Goal: Task Accomplishment & Management: Complete application form

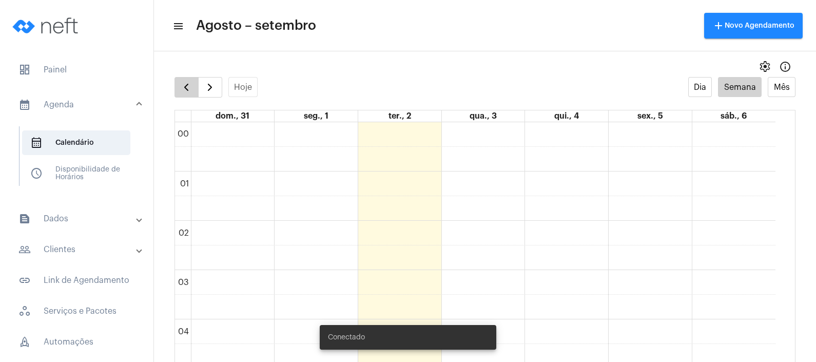
scroll to position [651, 0]
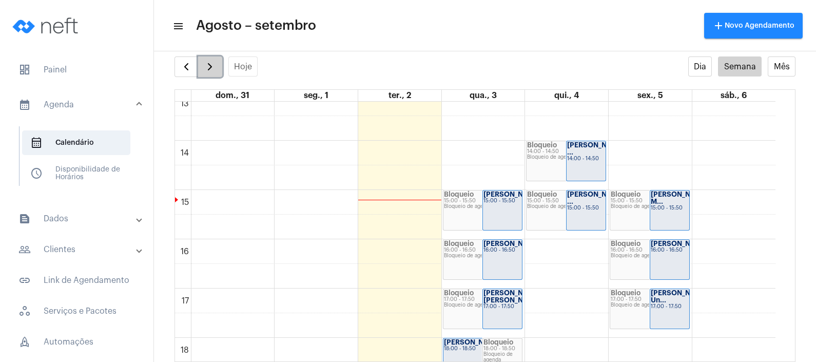
click at [206, 59] on button "button" at bounding box center [210, 66] width 24 height 21
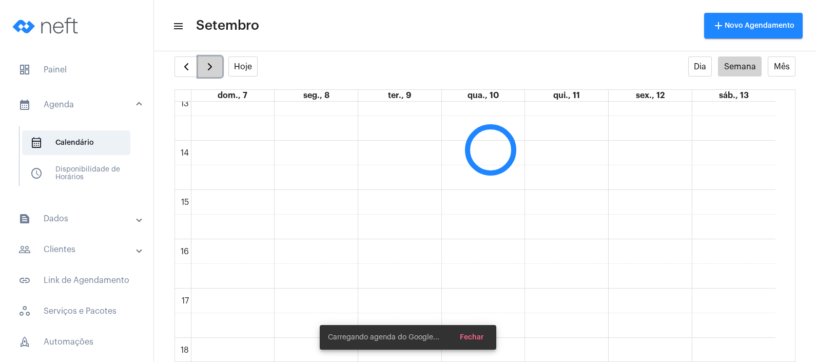
scroll to position [296, 0]
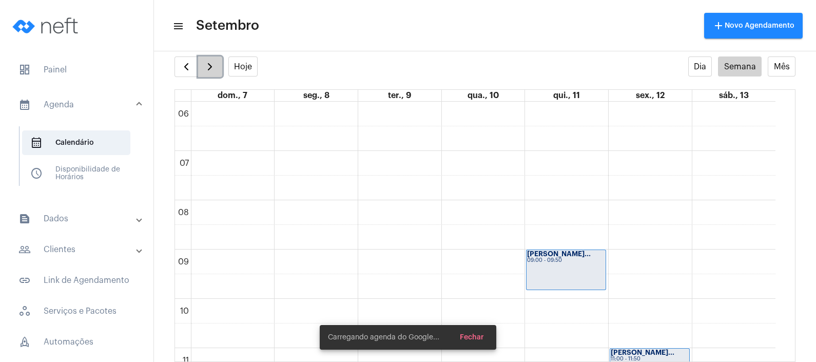
click at [206, 59] on button "button" at bounding box center [210, 66] width 24 height 21
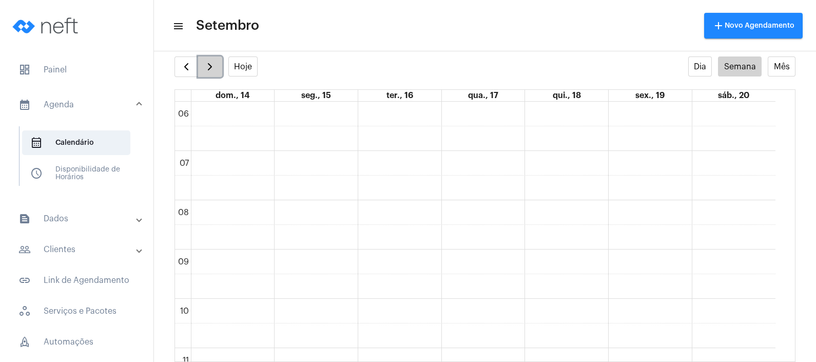
click at [206, 59] on button "button" at bounding box center [210, 66] width 24 height 21
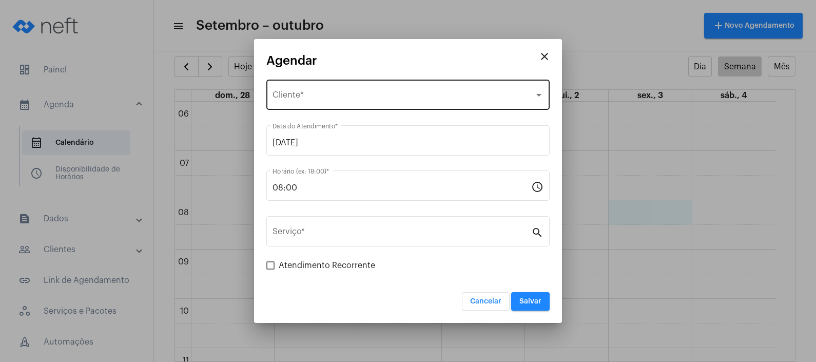
click at [403, 88] on div "Selecione o Cliente Cliente *" at bounding box center [408, 94] width 271 height 32
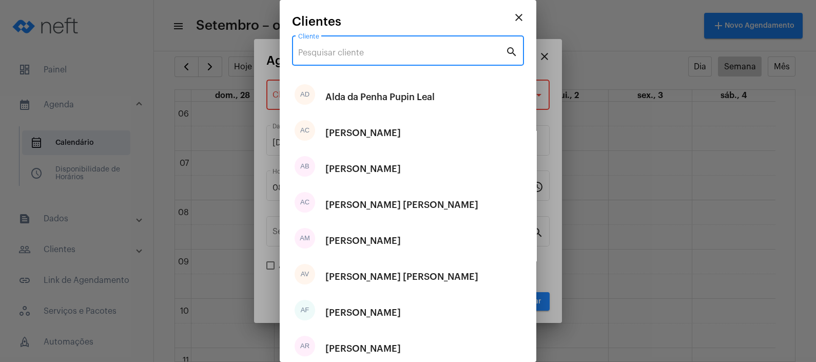
click at [367, 54] on input "Cliente" at bounding box center [401, 52] width 207 height 9
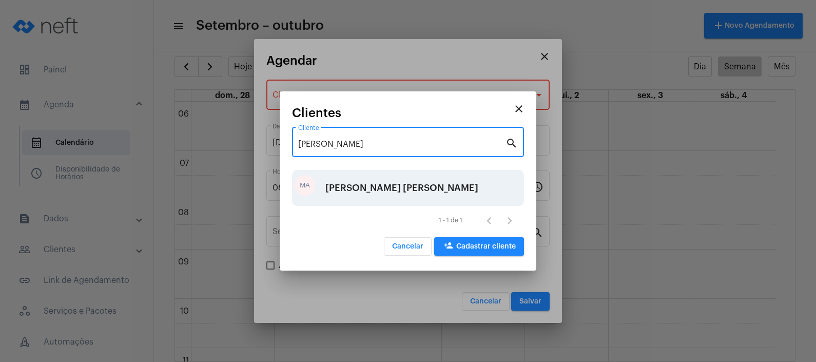
type input "[PERSON_NAME]"
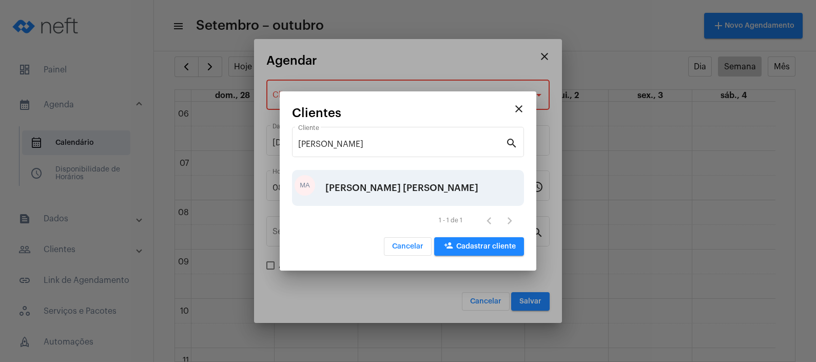
click at [395, 185] on div "[PERSON_NAME] [PERSON_NAME]" at bounding box center [401, 187] width 153 height 31
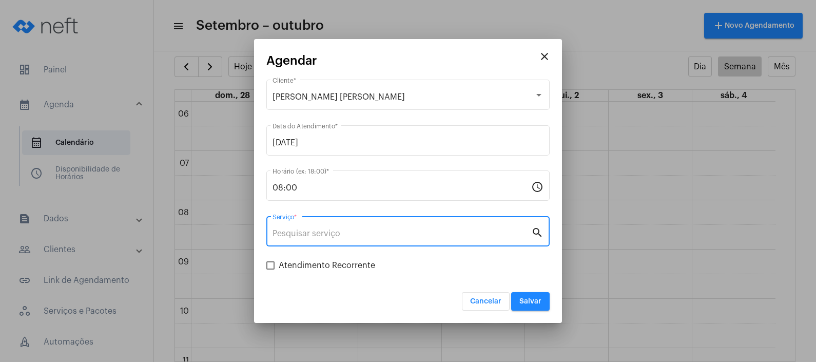
click at [383, 238] on input "Serviço *" at bounding box center [402, 233] width 259 height 9
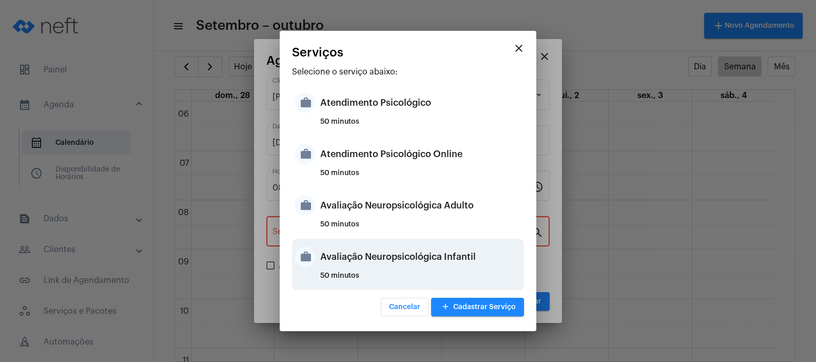
click at [422, 256] on div "Avaliação Neuropsicológica Infantil" at bounding box center [420, 256] width 201 height 31
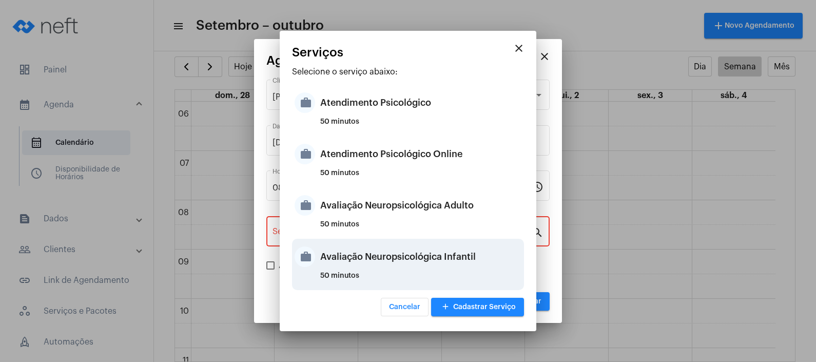
type input "Avaliação Neuropsicológica Infantil"
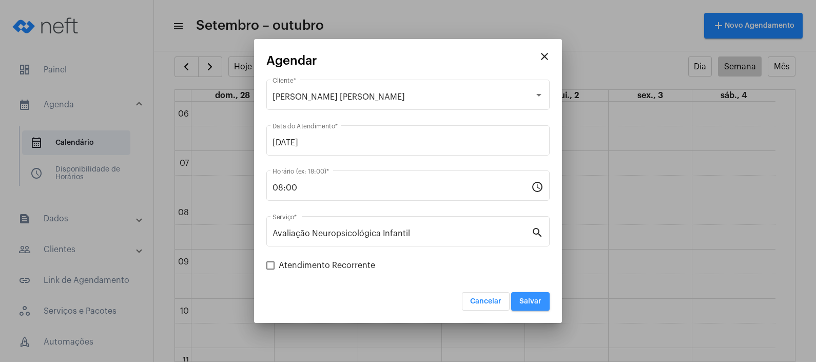
click at [530, 299] on span "Salvar" at bounding box center [531, 301] width 22 height 7
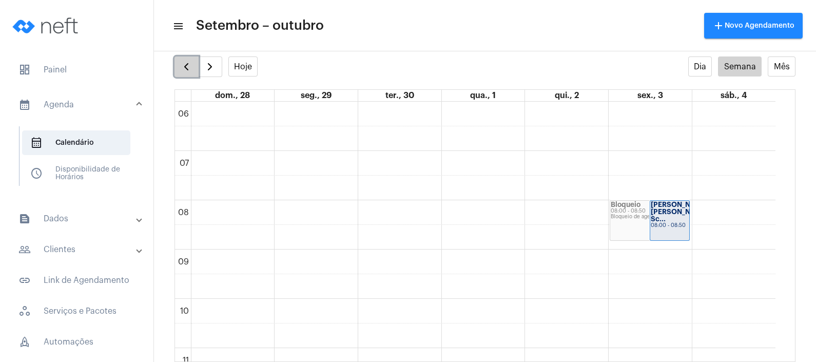
click at [181, 68] on span "button" at bounding box center [186, 67] width 12 height 12
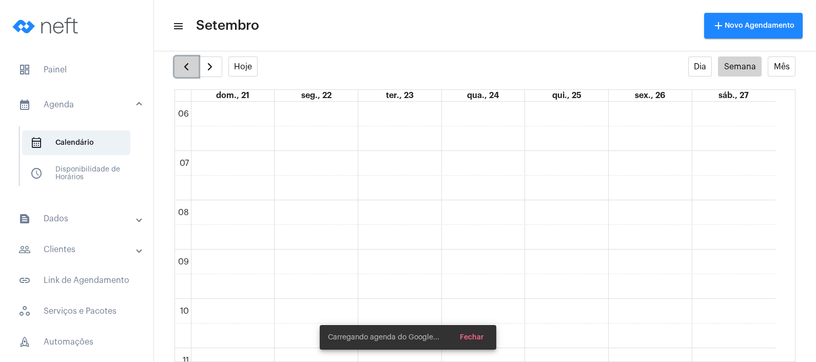
click at [181, 68] on span "button" at bounding box center [186, 67] width 12 height 12
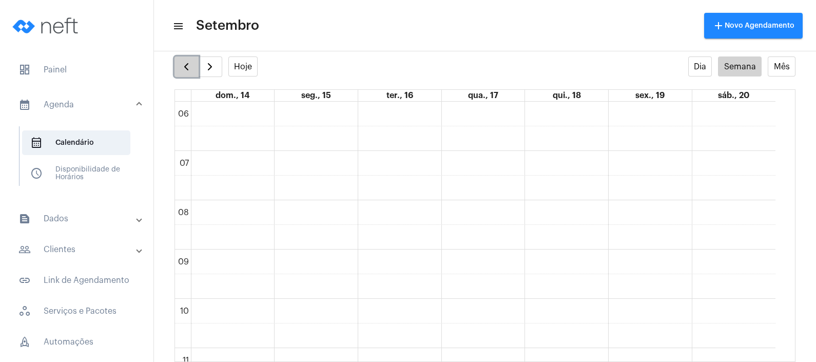
click at [191, 64] on span "button" at bounding box center [186, 67] width 12 height 12
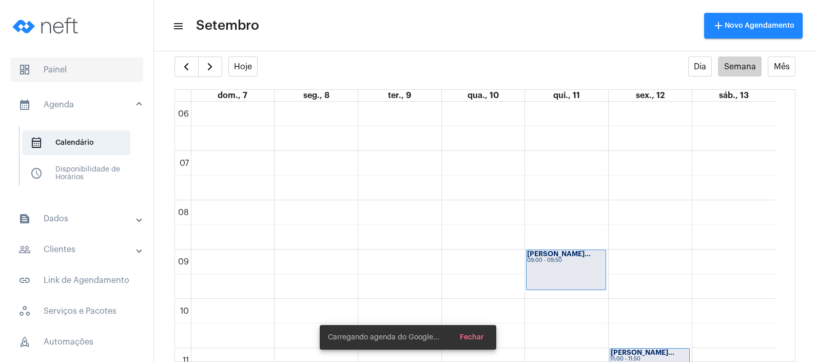
click at [72, 77] on span "dashboard Painel" at bounding box center [76, 69] width 133 height 25
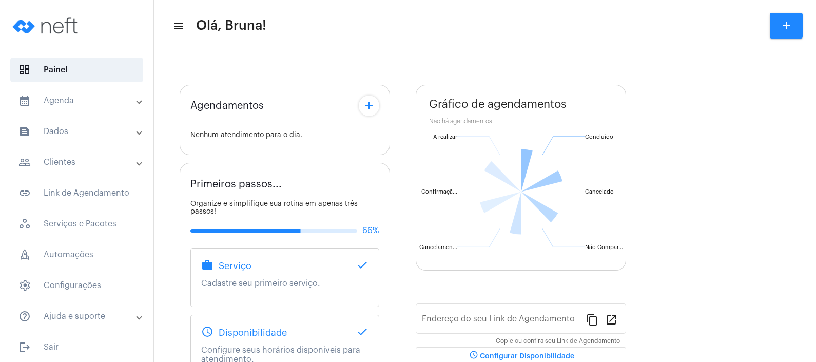
click at [68, 105] on mat-panel-title "calendar_month_outlined Agenda" at bounding box center [77, 100] width 119 height 12
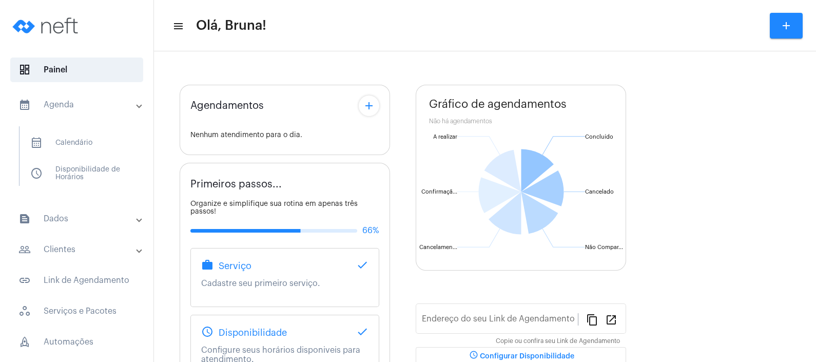
type input "[URL][DOMAIN_NAME][PERSON_NAME]"
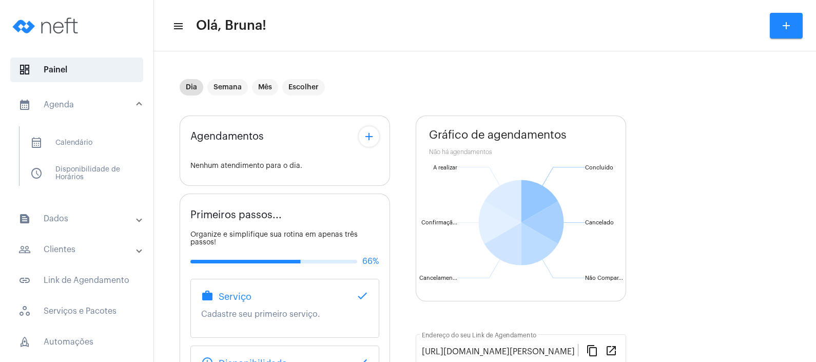
click at [74, 249] on mat-panel-title "people_outline Clientes" at bounding box center [77, 249] width 119 height 12
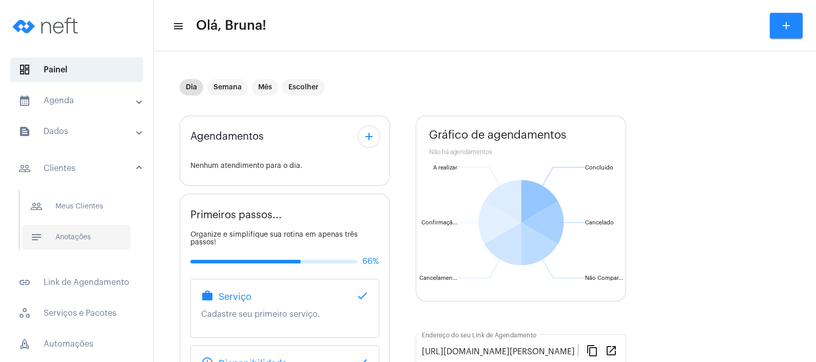
click at [90, 238] on span "notes Anotações" at bounding box center [76, 237] width 108 height 25
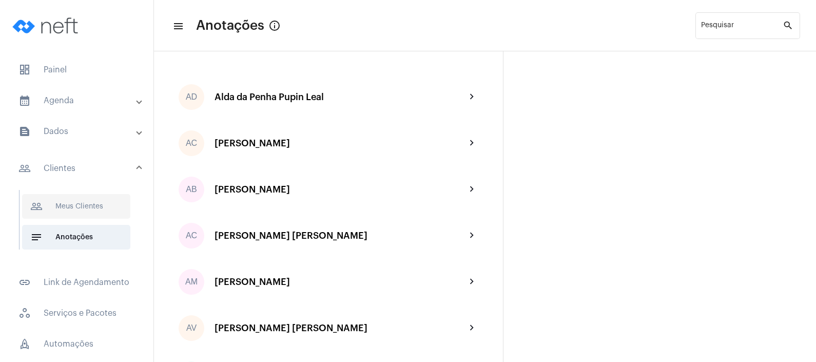
click at [77, 203] on span "people_outline Meus Clientes" at bounding box center [76, 206] width 108 height 25
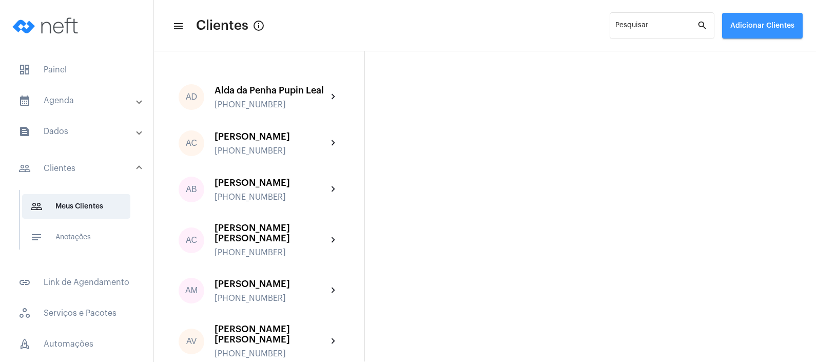
click at [769, 30] on button "Adicionar Clientes" at bounding box center [762, 26] width 81 height 26
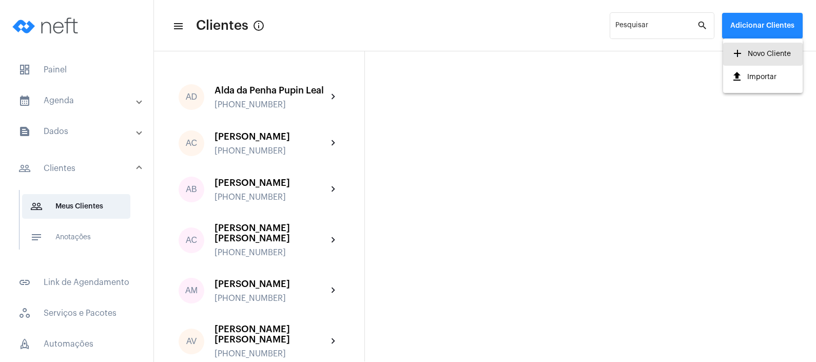
click at [765, 56] on span "add Novo Cliente" at bounding box center [762, 54] width 60 height 18
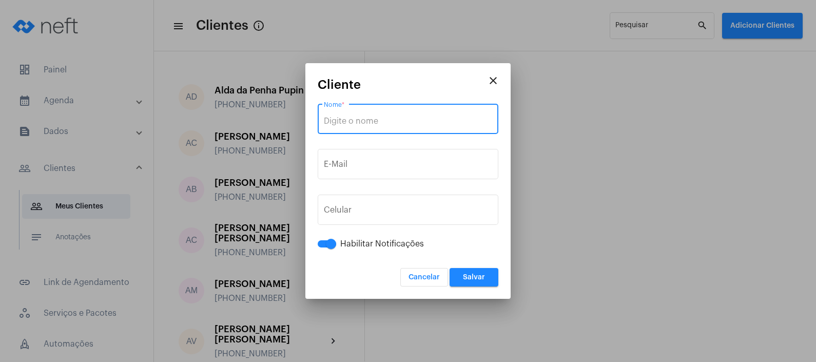
click at [372, 120] on input "Nome *" at bounding box center [408, 121] width 168 height 9
paste input "[PERSON_NAME] [PERSON_NAME]"
type input "[PERSON_NAME] [PERSON_NAME]"
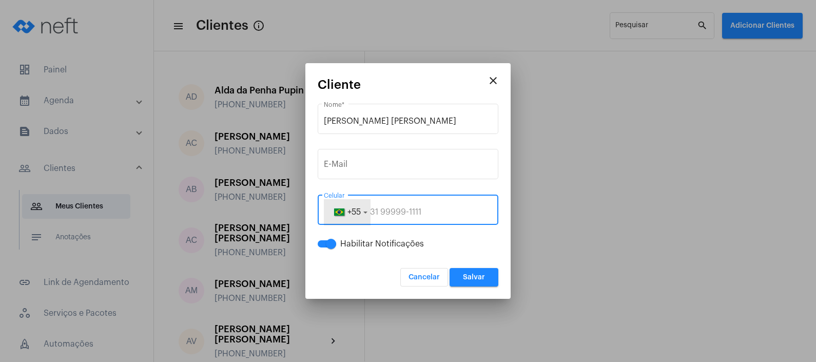
click at [355, 207] on button "+55" at bounding box center [347, 212] width 46 height 26
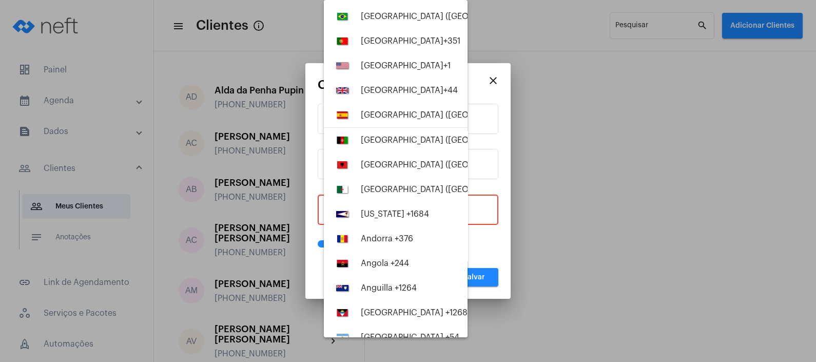
click at [483, 207] on div at bounding box center [408, 181] width 816 height 362
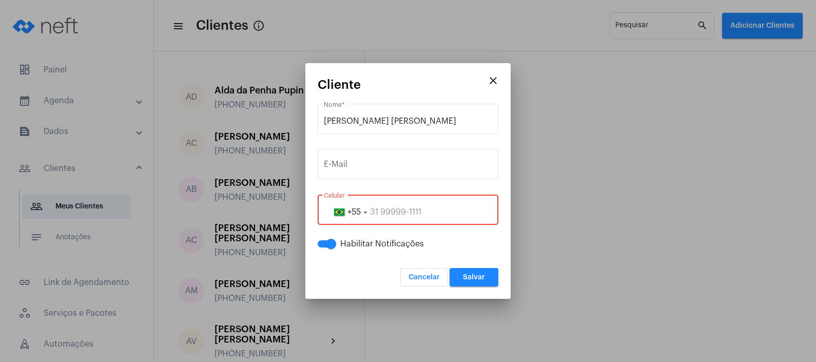
click at [483, 207] on input "tel" at bounding box center [408, 211] width 168 height 9
paste input "28999655045"
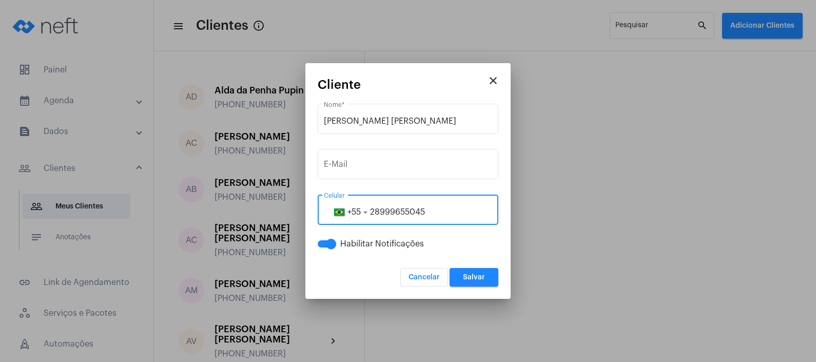
type input "28999655045"
click at [473, 275] on span "Salvar" at bounding box center [474, 277] width 22 height 7
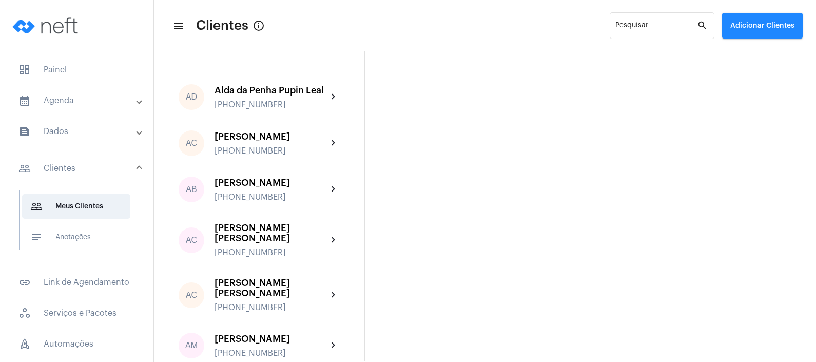
click at [105, 109] on mat-expansion-panel-header "calendar_month_outlined Agenda" at bounding box center [79, 100] width 147 height 25
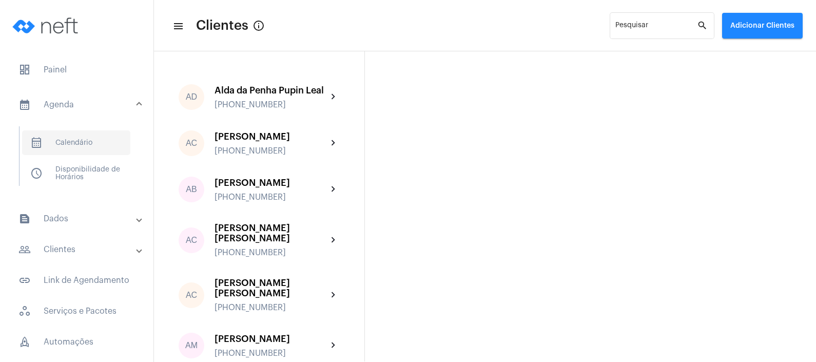
click at [85, 150] on span "calendar_month_outlined Calendário" at bounding box center [76, 142] width 108 height 25
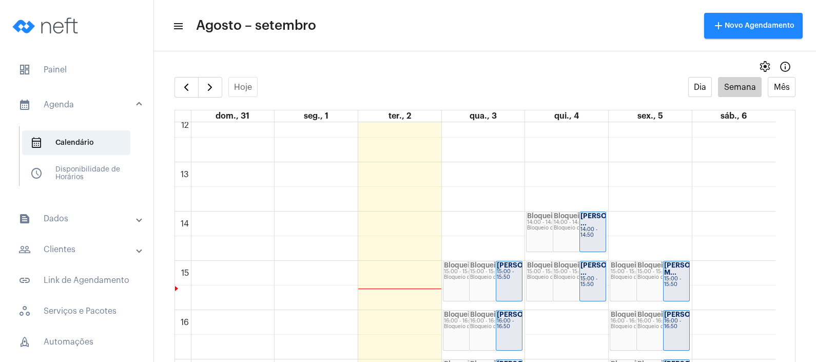
scroll to position [587, 0]
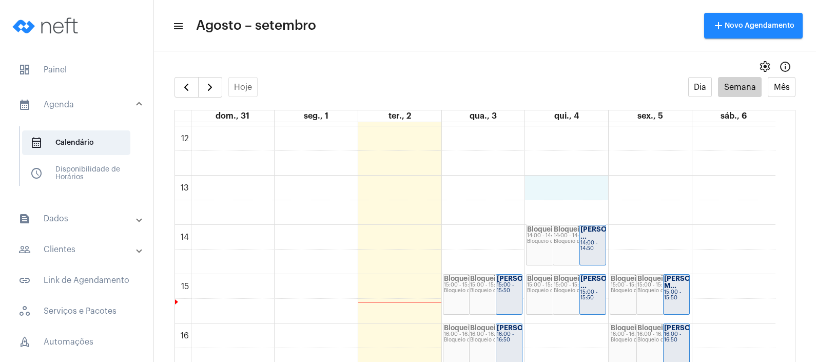
click at [578, 189] on div "00 01 02 03 04 05 06 07 08 09 10 11 12 13 14 15 16 17 18 19 20 21 22 23 Bloquei…" at bounding box center [475, 126] width 601 height 1183
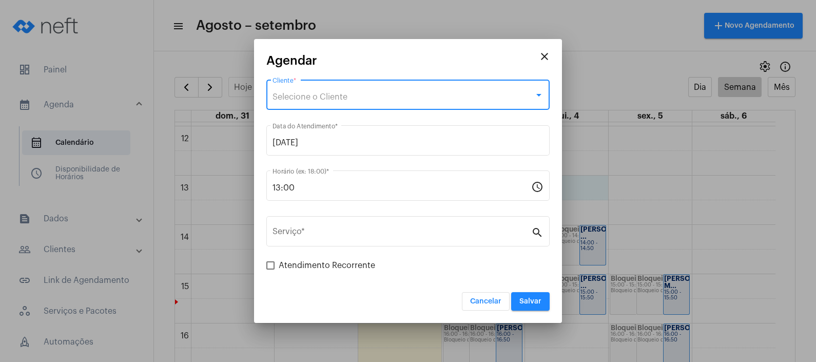
click at [412, 99] on div "Selecione o Cliente" at bounding box center [404, 96] width 262 height 9
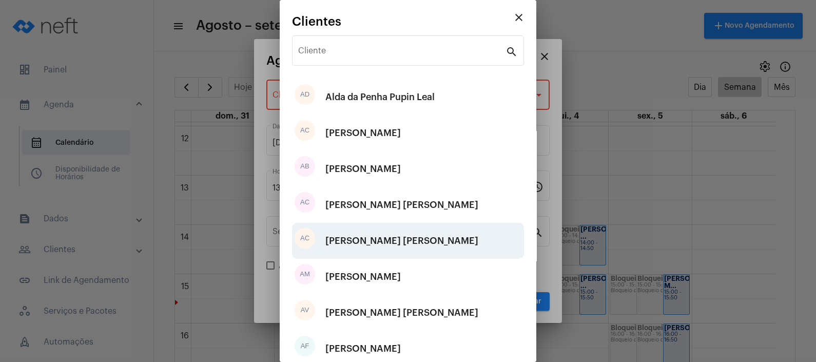
click at [421, 241] on div "[PERSON_NAME] [PERSON_NAME]" at bounding box center [401, 240] width 153 height 31
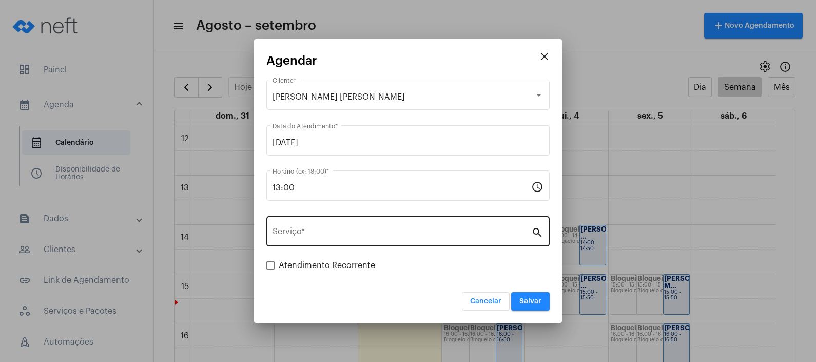
click at [364, 221] on div "Serviço *" at bounding box center [402, 230] width 259 height 32
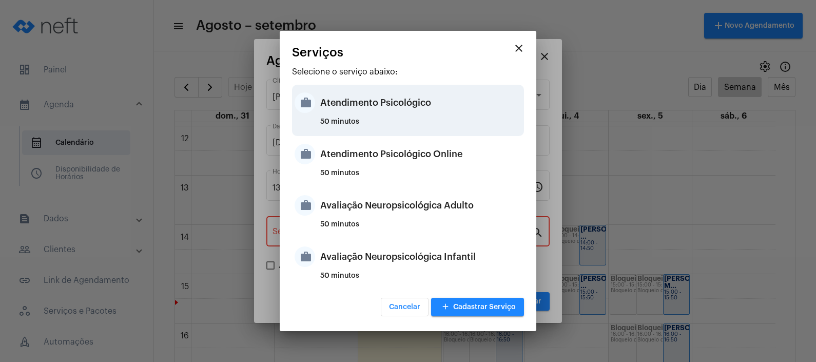
click at [425, 117] on div "Atendimento Psicológico" at bounding box center [420, 102] width 201 height 31
type input "Atendimento Psicológico"
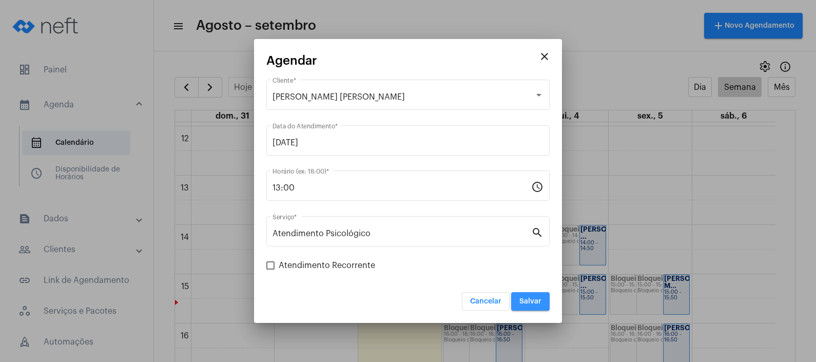
click at [524, 299] on span "Salvar" at bounding box center [531, 301] width 22 height 7
